Goal: Information Seeking & Learning: Learn about a topic

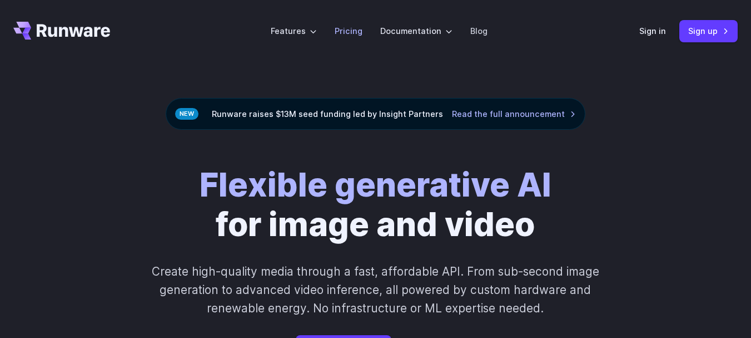
click at [348, 33] on link "Pricing" at bounding box center [349, 30] width 28 height 13
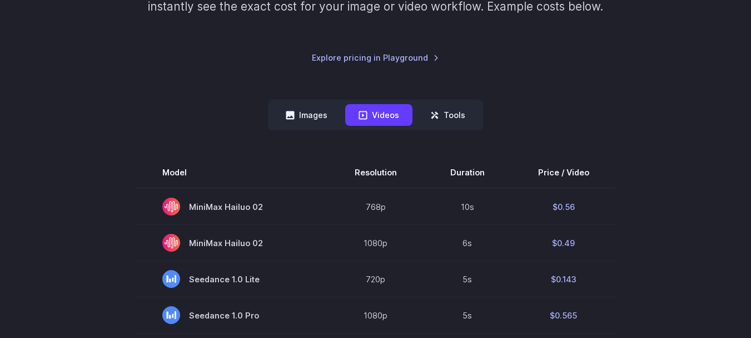
scroll to position [222, 0]
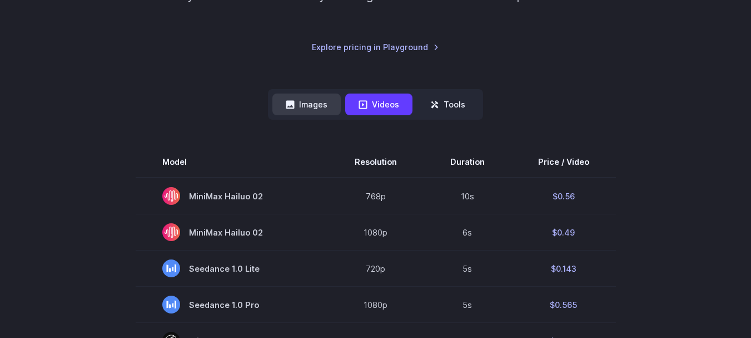
click at [321, 106] on button "Images" at bounding box center [306, 104] width 68 height 22
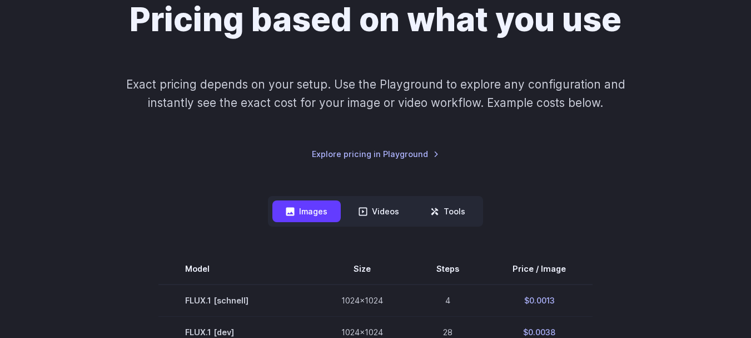
scroll to position [0, 0]
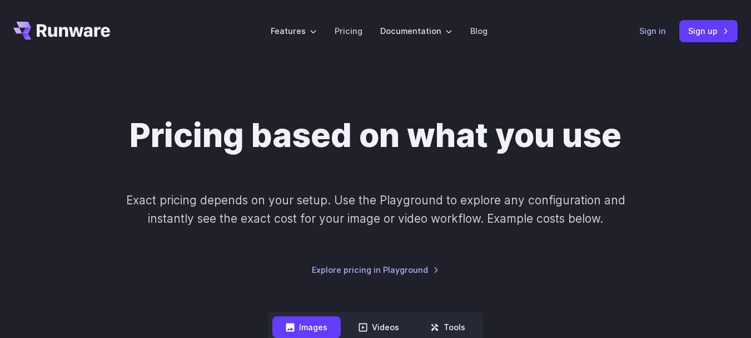
click at [644, 33] on link "Sign in" at bounding box center [653, 30] width 27 height 13
click at [341, 27] on link "Pricing" at bounding box center [349, 30] width 28 height 13
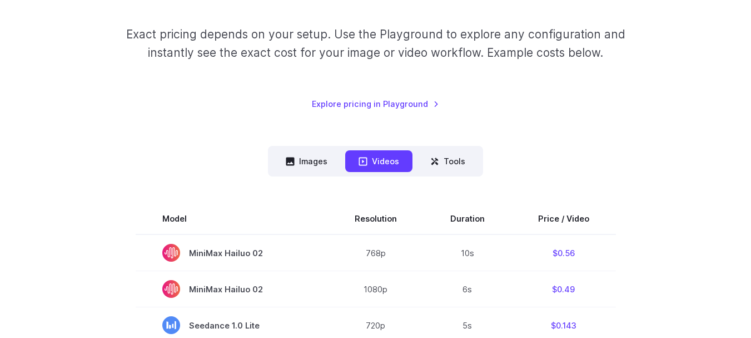
scroll to position [167, 0]
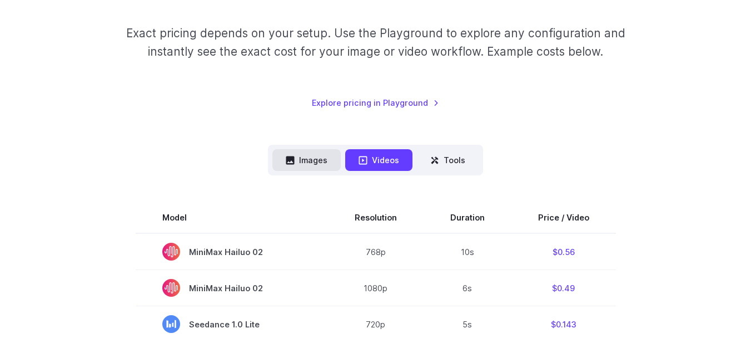
click at [323, 158] on button "Images" at bounding box center [306, 160] width 68 height 22
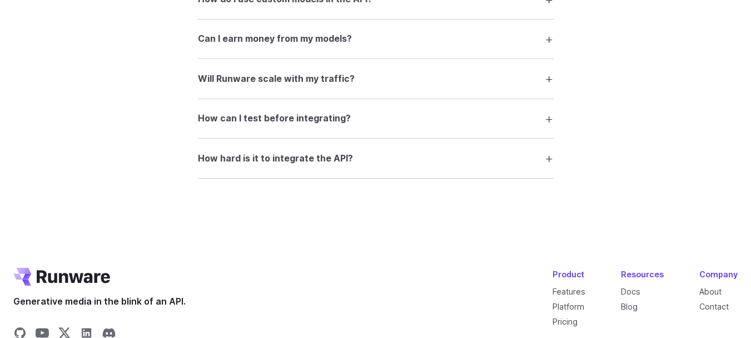
scroll to position [2235, 0]
